Goal: Use online tool/utility: Utilize a website feature to perform a specific function

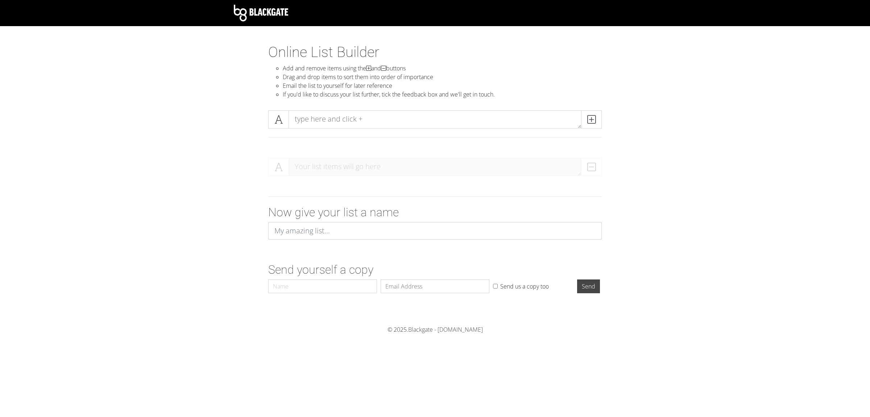
click at [664, 152] on form "Your list items will go here Now give your list a name Send yourself a copy Nam…" at bounding box center [435, 224] width 870 height 144
click at [385, 110] on textarea at bounding box center [435, 119] width 293 height 18
click at [330, 110] on textarea at bounding box center [435, 119] width 293 height 18
type textarea "13:00 a 14:15"
click at [597, 110] on span at bounding box center [591, 119] width 21 height 18
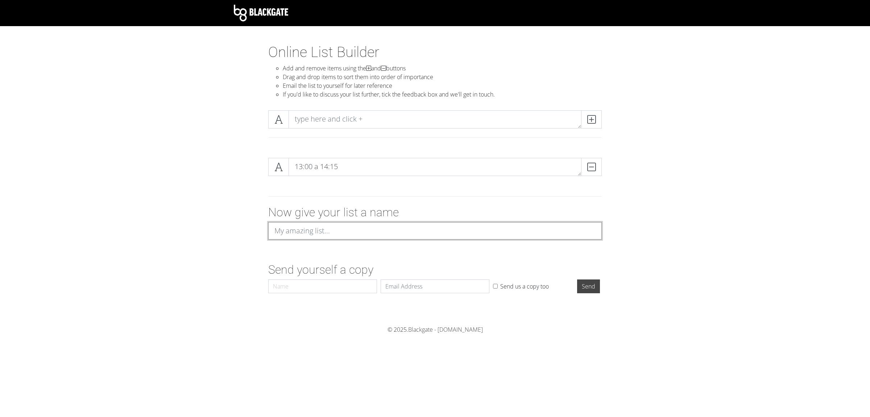
click at [388, 222] on input at bounding box center [435, 230] width 334 height 17
click at [280, 158] on span at bounding box center [278, 167] width 21 height 18
click at [277, 163] on icon at bounding box center [278, 166] width 8 height 7
click at [279, 163] on icon at bounding box center [278, 166] width 8 height 7
click at [330, 110] on textarea at bounding box center [435, 119] width 293 height 18
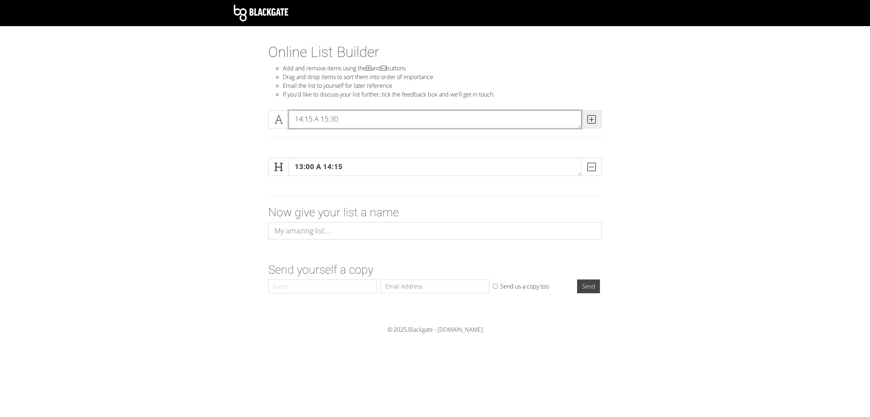
type textarea "14:15 A 15:30"
click at [595, 110] on span at bounding box center [591, 119] width 21 height 18
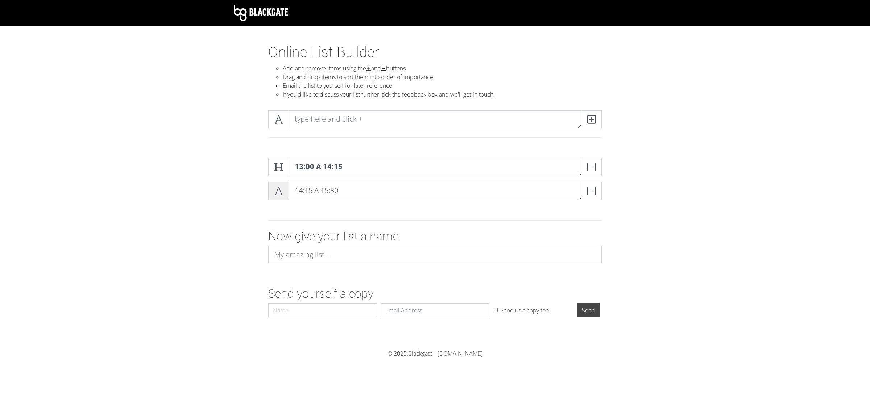
click at [274, 182] on span at bounding box center [278, 191] width 21 height 18
click at [513, 110] on textarea at bounding box center [435, 119] width 293 height 18
type textarea "15:30 A 16:45"
click at [591, 110] on span at bounding box center [591, 119] width 21 height 18
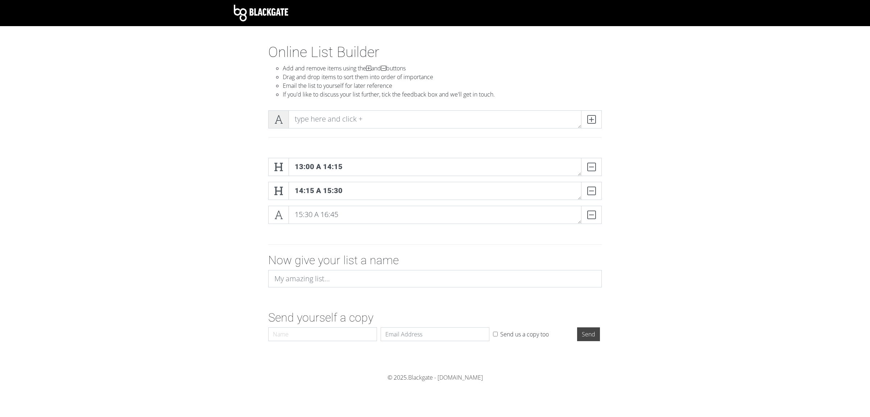
click at [278, 116] on icon at bounding box center [278, 119] width 8 height 7
click at [274, 211] on icon at bounding box center [278, 214] width 8 height 7
drag, startPoint x: 509, startPoint y: 105, endPoint x: 462, endPoint y: 51, distance: 72.4
click at [509, 110] on textarea at bounding box center [435, 119] width 293 height 18
type textarea "16:45 A 16:45"
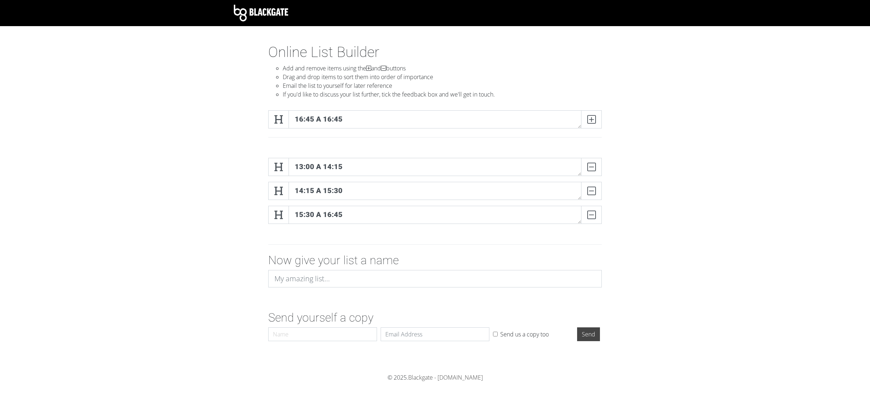
click at [697, 247] on form "13:00 a 14:15 DELETE 14:15 A 15:30 DELETE 15:30 A 16:45 DELETE Now give your li…" at bounding box center [435, 248] width 870 height 192
click at [595, 116] on icon at bounding box center [591, 119] width 8 height 7
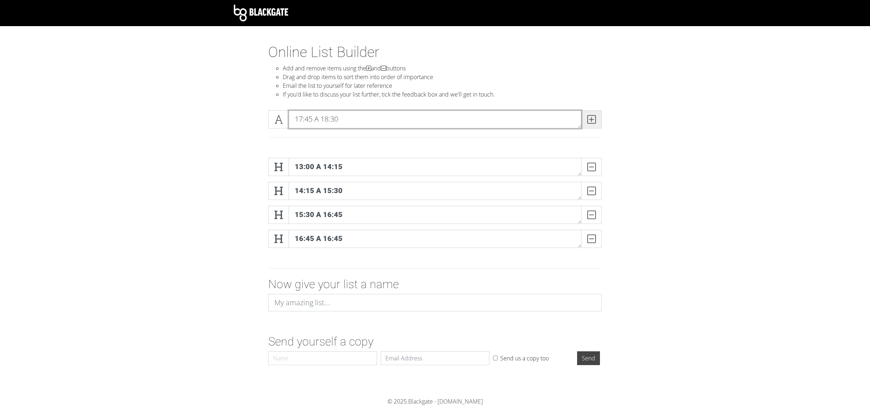
type textarea "17:45 A 18:30"
click at [596, 110] on span at bounding box center [591, 119] width 21 height 18
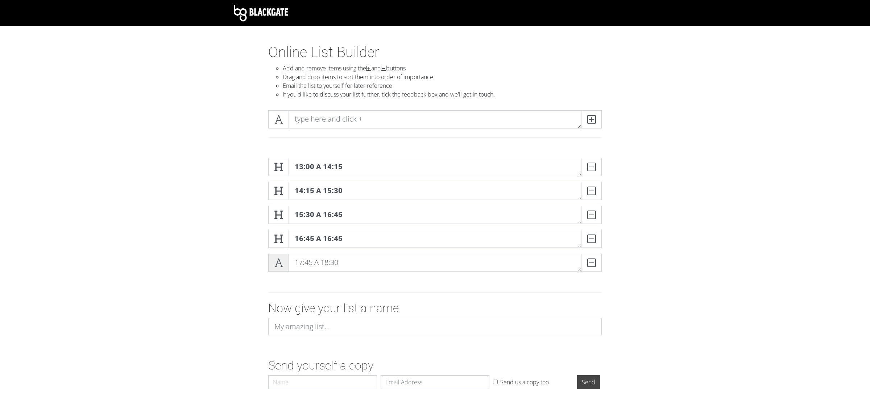
click at [279, 259] on icon at bounding box center [278, 262] width 8 height 7
click at [239, 247] on div "13:00 a 14:15 DELETE 14:15 A 15:30 DELETE 15:30 A 16:45 DELETE 16:45 A 16:45 DE…" at bounding box center [434, 217] width 413 height 131
click at [301, 318] on input at bounding box center [435, 326] width 334 height 17
drag, startPoint x: 583, startPoint y: 104, endPoint x: 582, endPoint y: 98, distance: 6.3
click at [582, 110] on textarea at bounding box center [435, 119] width 293 height 18
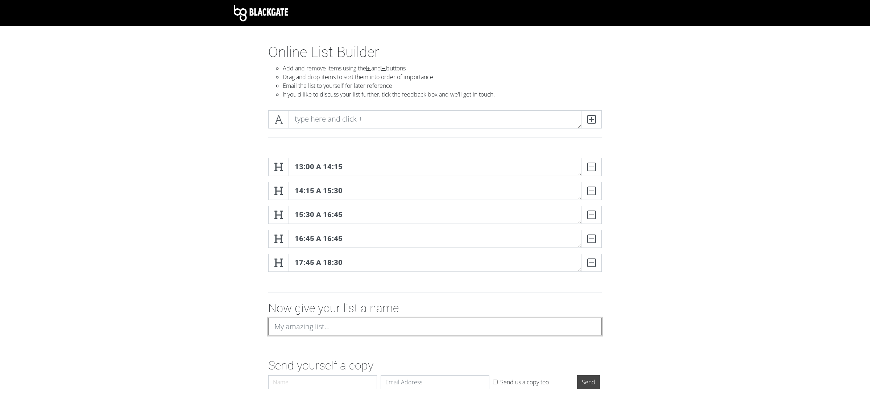
click at [482, 318] on input at bounding box center [435, 326] width 334 height 17
type input "g"
type input "G"
type input "[PERSON_NAME]"
click at [577, 375] on input "Send" at bounding box center [588, 382] width 23 height 14
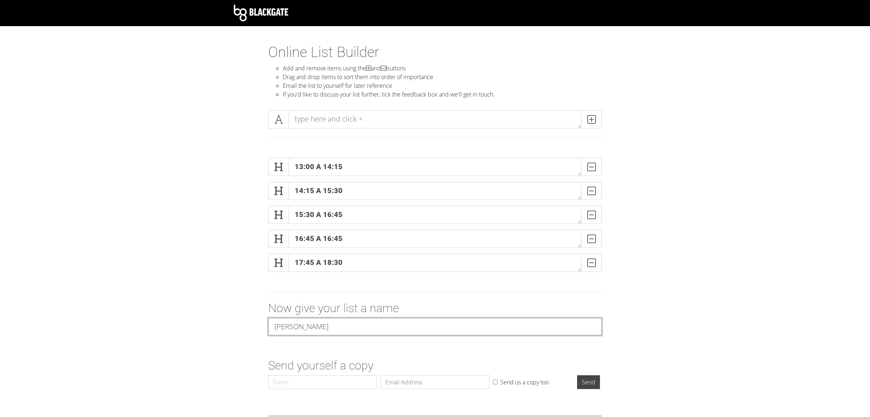
drag, startPoint x: 337, startPoint y: 290, endPoint x: 249, endPoint y: 297, distance: 88.7
click at [268, 318] on input "[PERSON_NAME]" at bounding box center [435, 326] width 334 height 17
drag, startPoint x: 592, startPoint y: 102, endPoint x: 574, endPoint y: 120, distance: 25.4
click at [591, 141] on section "Online List Builder Add and remove items using the and buttons Drag and drop it…" at bounding box center [435, 244] width 870 height 401
drag, startPoint x: 581, startPoint y: 105, endPoint x: 570, endPoint y: 96, distance: 13.9
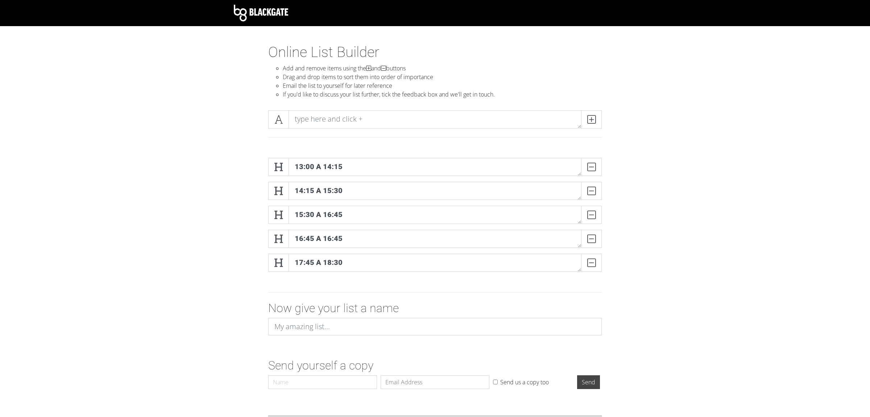
click at [572, 110] on textarea at bounding box center [435, 119] width 293 height 18
click at [481, 110] on textarea at bounding box center [435, 119] width 293 height 18
drag, startPoint x: 277, startPoint y: 103, endPoint x: 277, endPoint y: 146, distance: 43.5
click at [277, 151] on section "Online List Builder Add and remove items using the and buttons Drag and drop it…" at bounding box center [435, 244] width 870 height 401
click at [355, 318] on input at bounding box center [435, 326] width 334 height 17
